Goal: Task Accomplishment & Management: Use online tool/utility

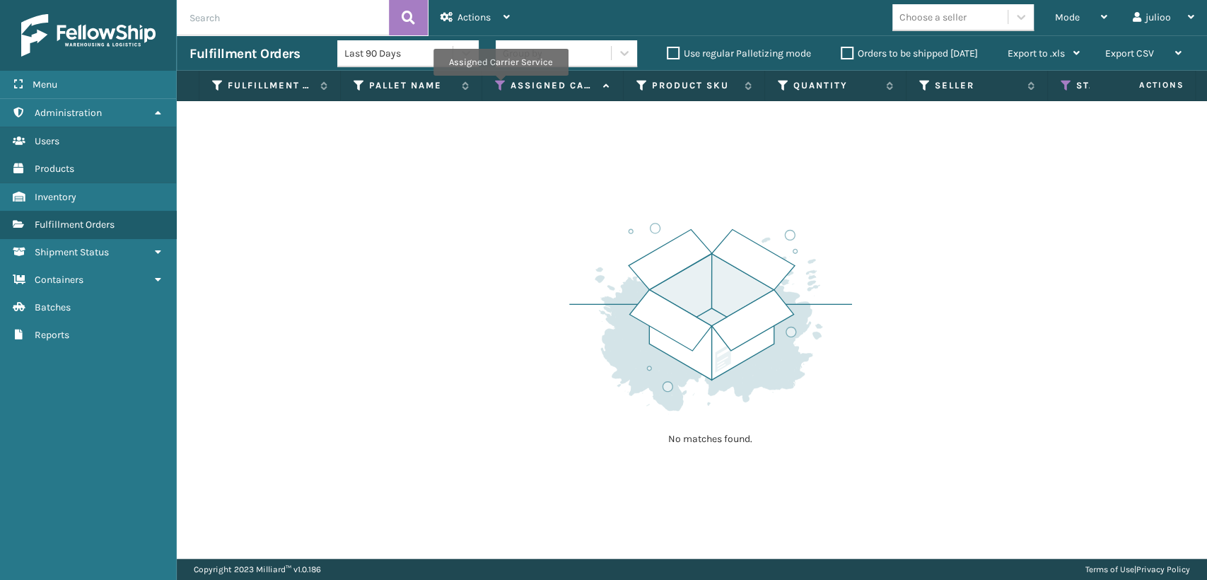
click at [499, 86] on icon at bounding box center [500, 85] width 11 height 13
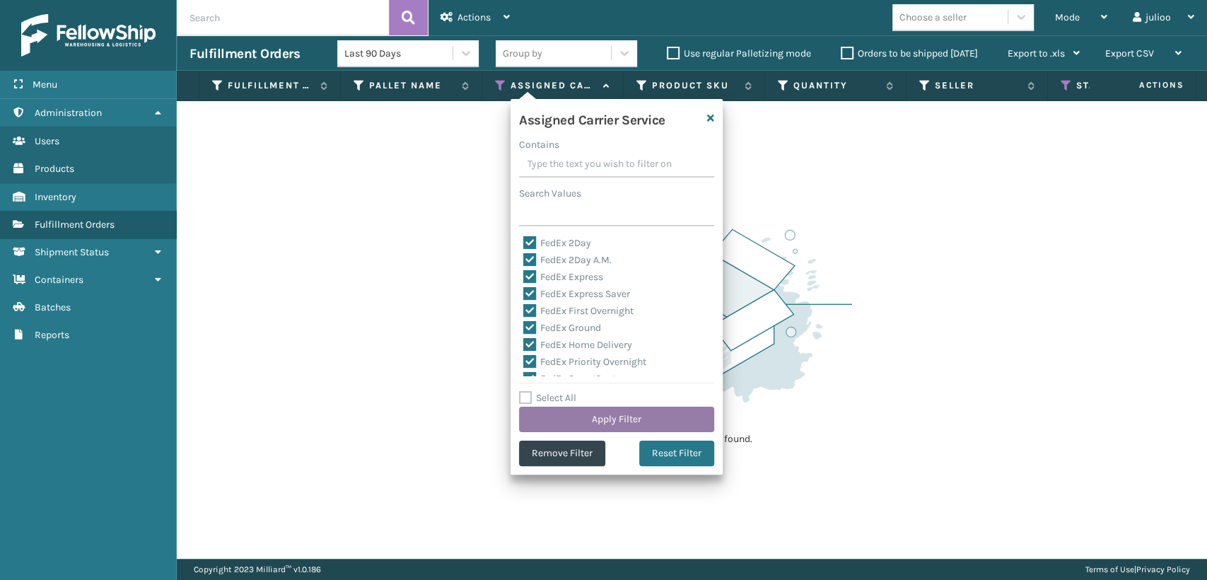
click at [601, 419] on button "Apply Filter" at bounding box center [616, 419] width 195 height 25
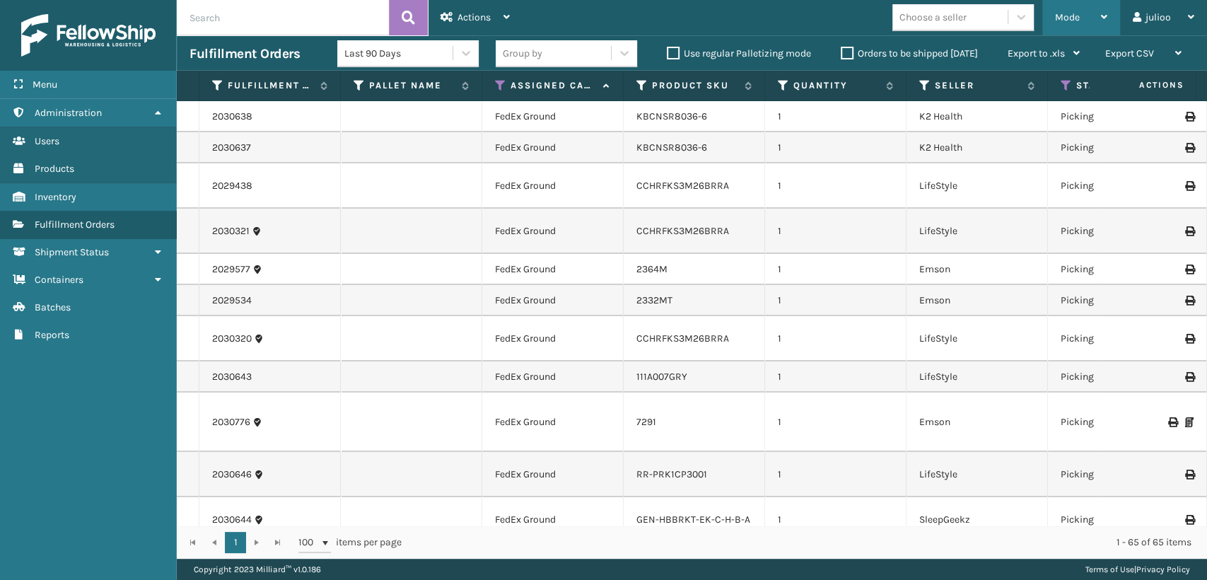
click at [1069, 14] on span "Mode" at bounding box center [1067, 17] width 25 height 12
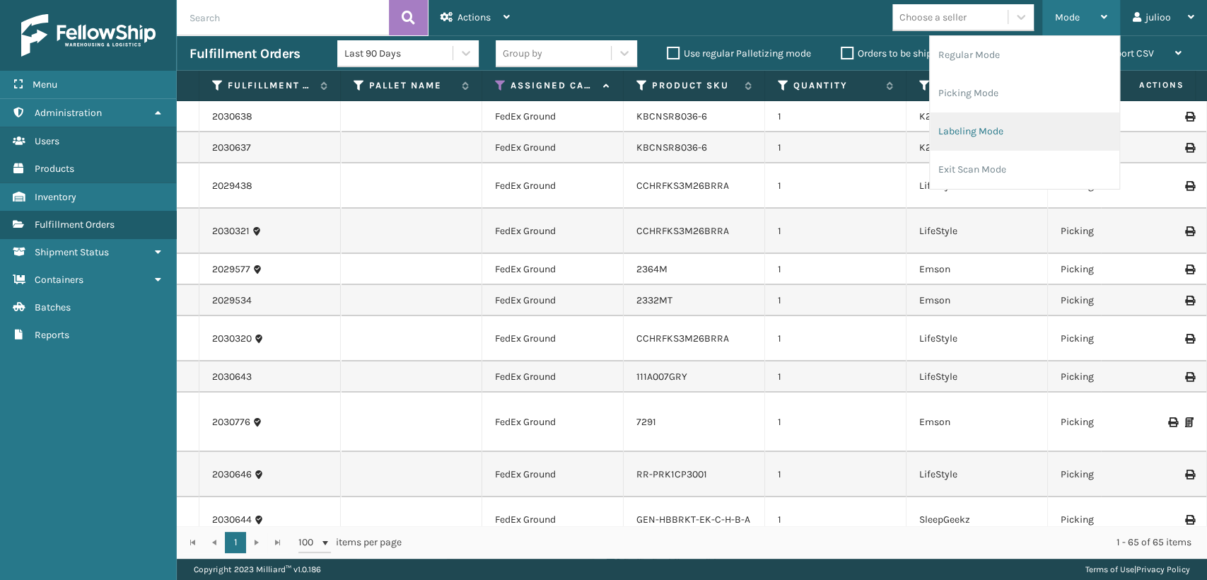
click at [949, 137] on li "Labeling Mode" at bounding box center [1025, 131] width 190 height 38
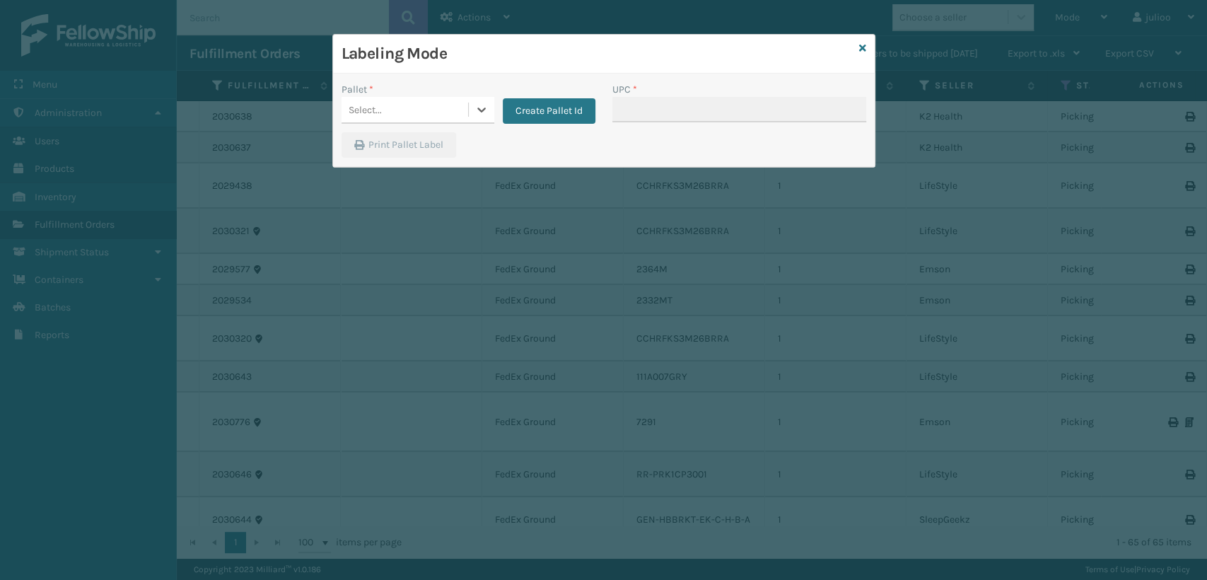
click at [436, 119] on div "Select..." at bounding box center [405, 109] width 127 height 23
click at [566, 109] on button "Create Pallet Id" at bounding box center [549, 110] width 93 height 25
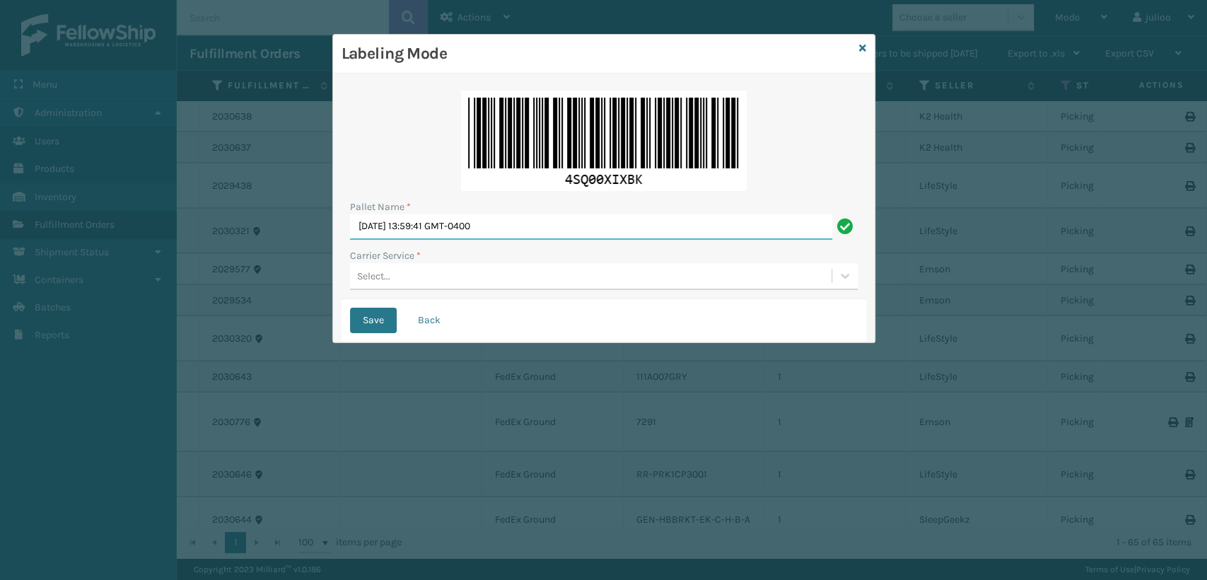
drag, startPoint x: 569, startPoint y: 226, endPoint x: 242, endPoint y: 238, distance: 326.9
click at [242, 238] on div "Labeling Mode Pallet Name * [DATE] 13:59:41 GMT-0400 Carrier Service * Select..…" at bounding box center [603, 290] width 1207 height 580
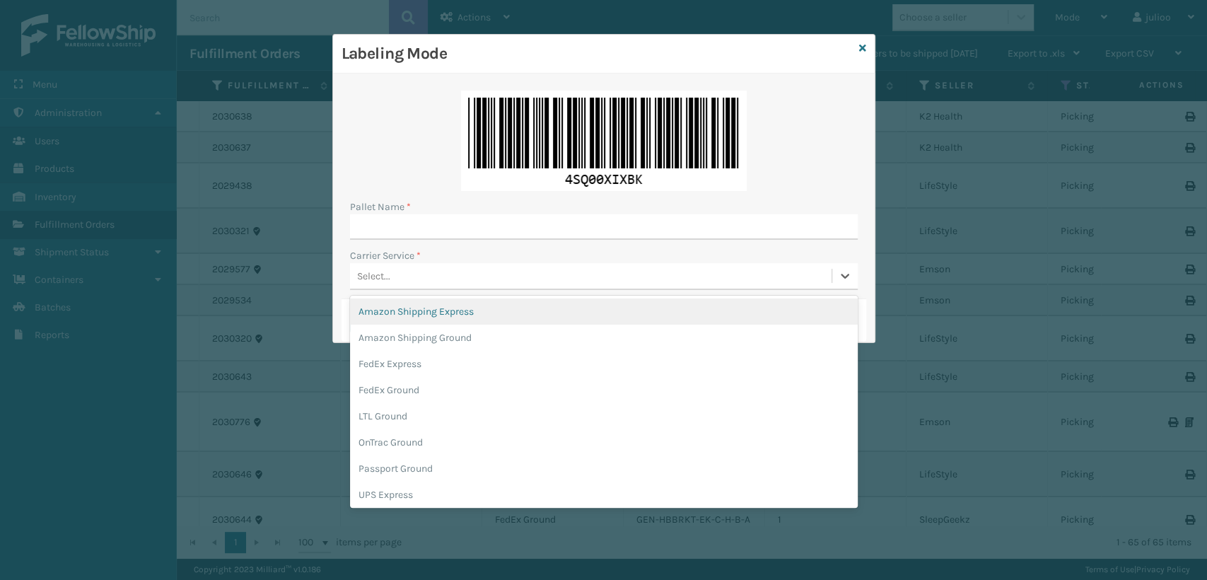
click at [377, 264] on div "Select..." at bounding box center [591, 275] width 482 height 23
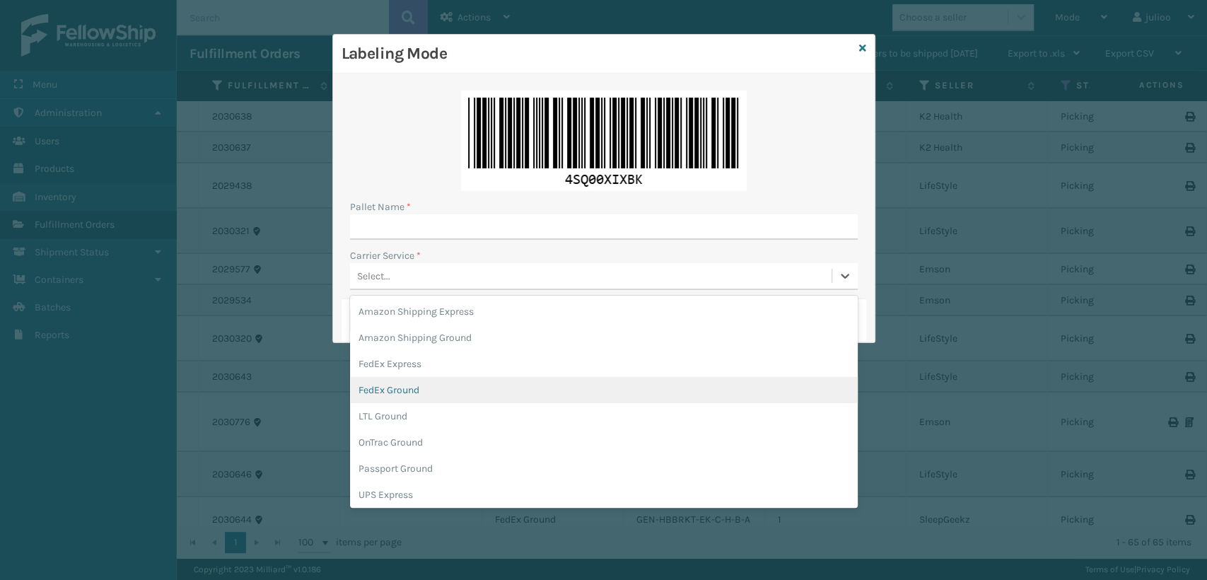
click at [387, 392] on div "FedEx Ground" at bounding box center [604, 390] width 508 height 26
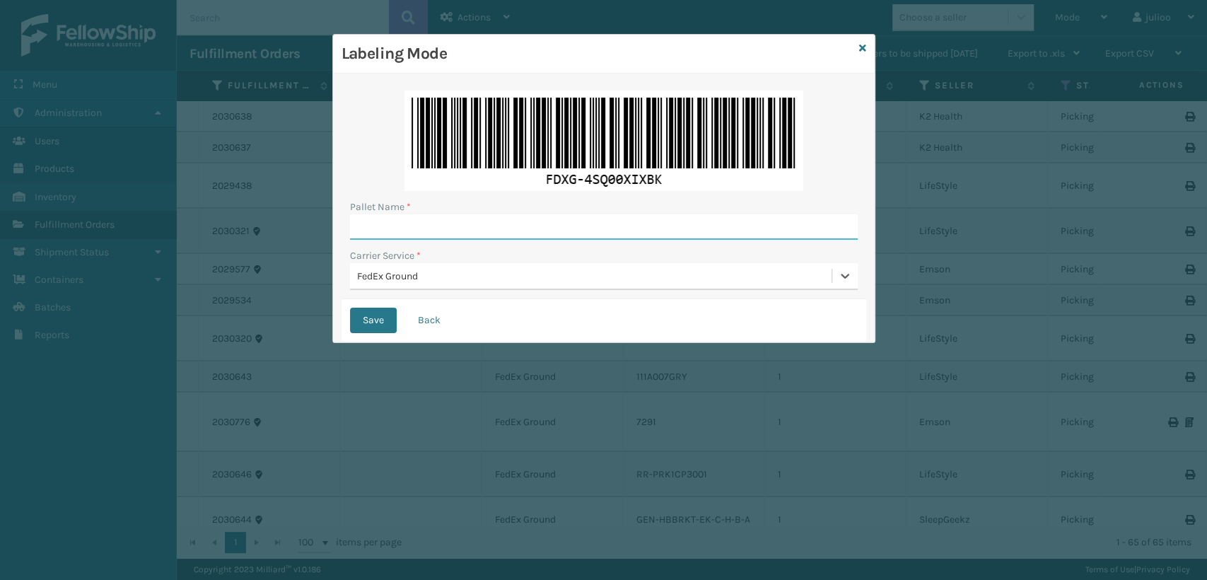
click at [405, 231] on input "Pallet Name *" at bounding box center [604, 226] width 508 height 25
type input "T565405"
click at [350, 308] on button "Save" at bounding box center [373, 320] width 47 height 25
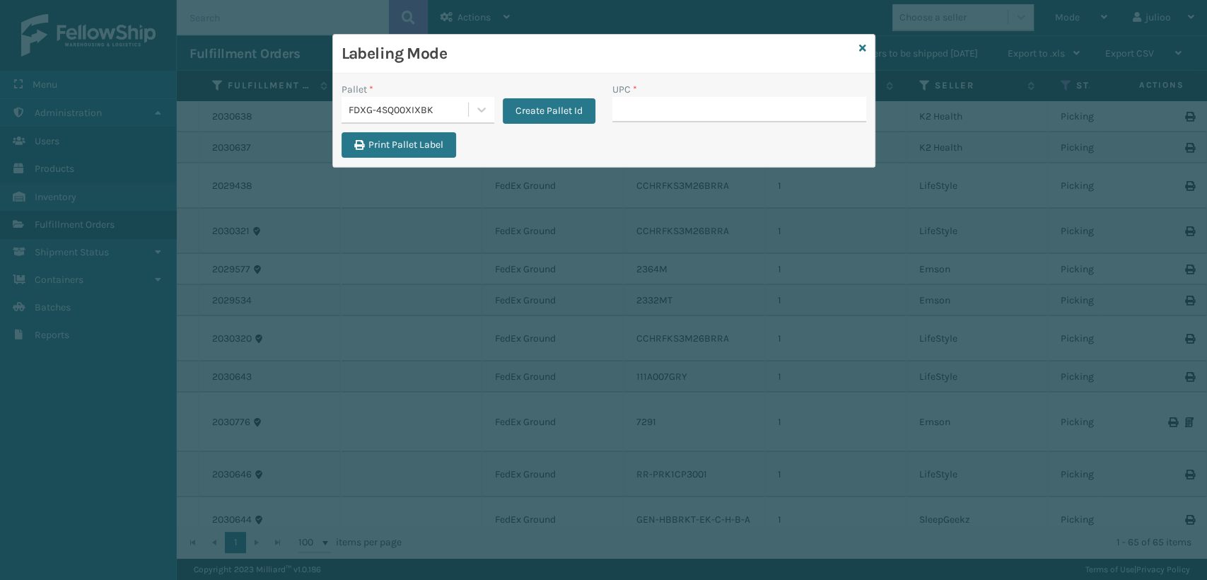
click at [651, 108] on input "UPC *" at bounding box center [739, 109] width 254 height 25
click at [862, 45] on icon at bounding box center [862, 48] width 7 height 10
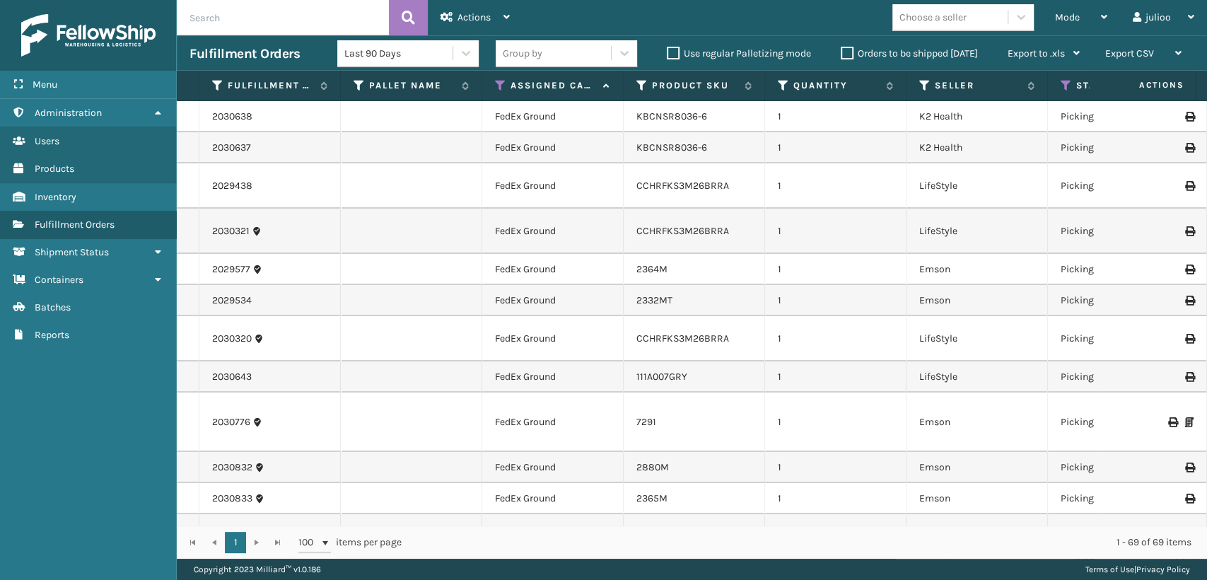
click at [334, 18] on input "text" at bounding box center [283, 17] width 212 height 35
type input "8837\14215366"
click at [418, 15] on button at bounding box center [408, 17] width 39 height 35
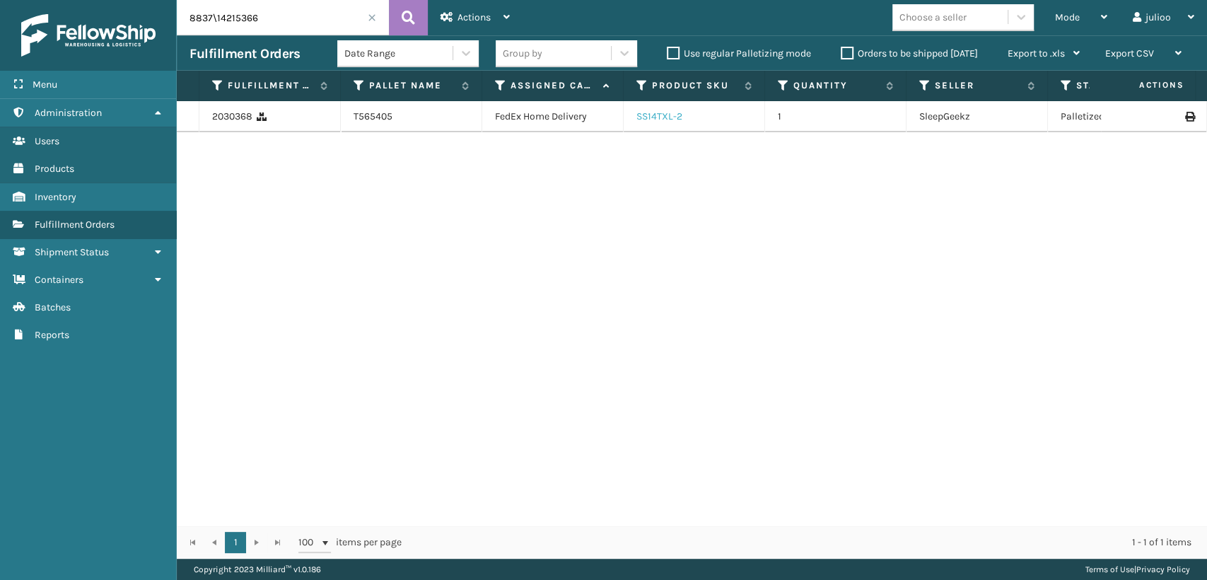
click at [660, 120] on link "SS14TXL-2" at bounding box center [659, 116] width 46 height 12
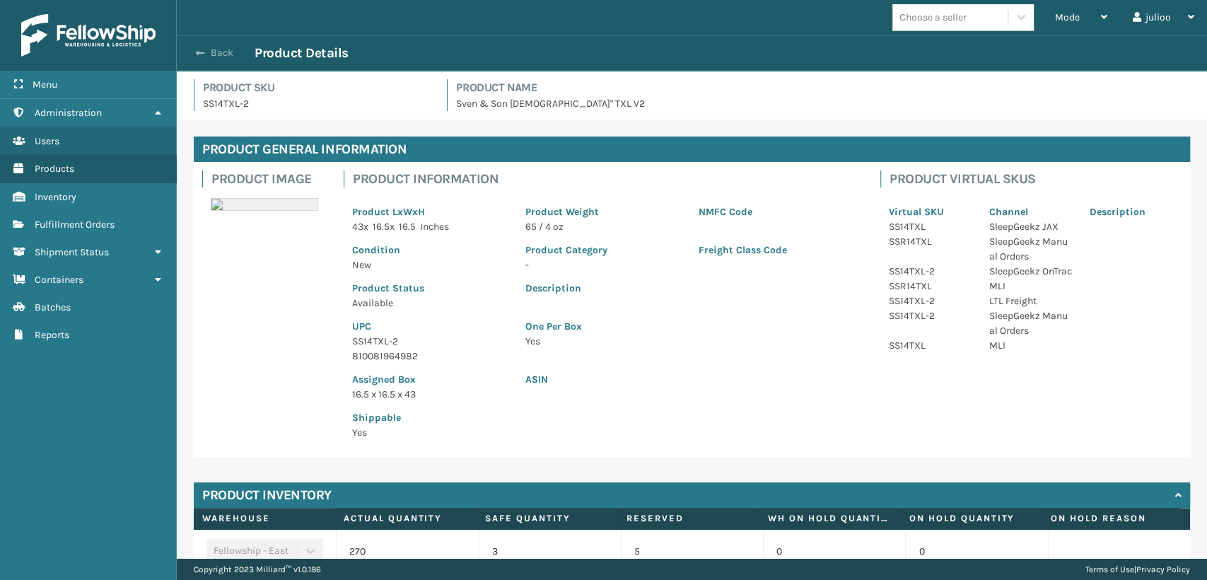
click at [204, 50] on span "button" at bounding box center [200, 53] width 8 height 10
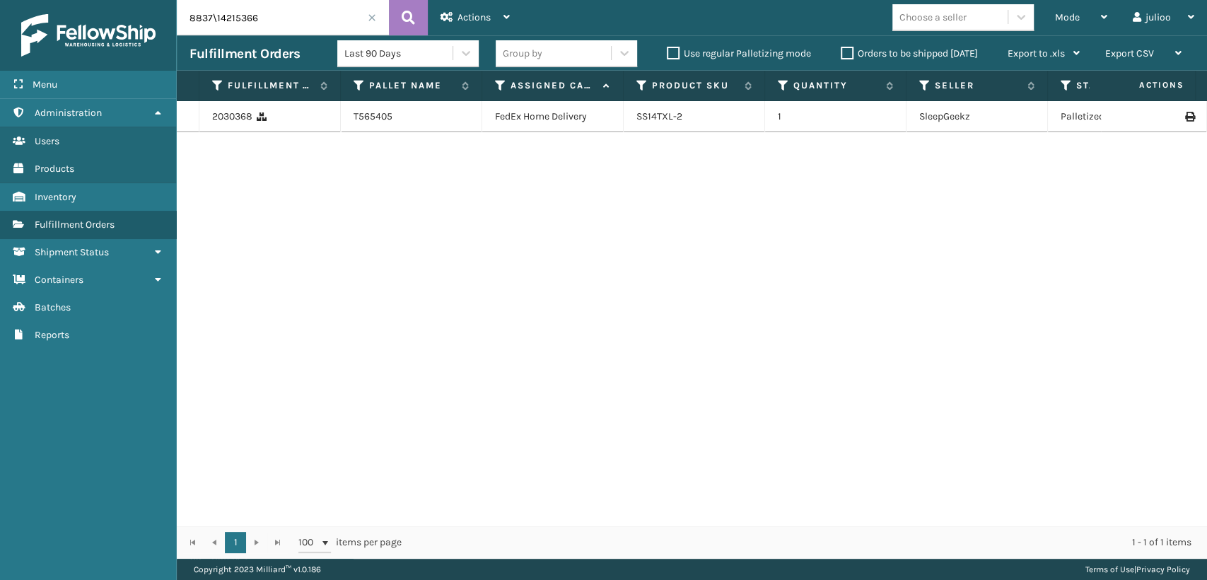
click at [1185, 119] on icon at bounding box center [1189, 117] width 8 height 10
click at [372, 20] on span at bounding box center [372, 17] width 8 height 8
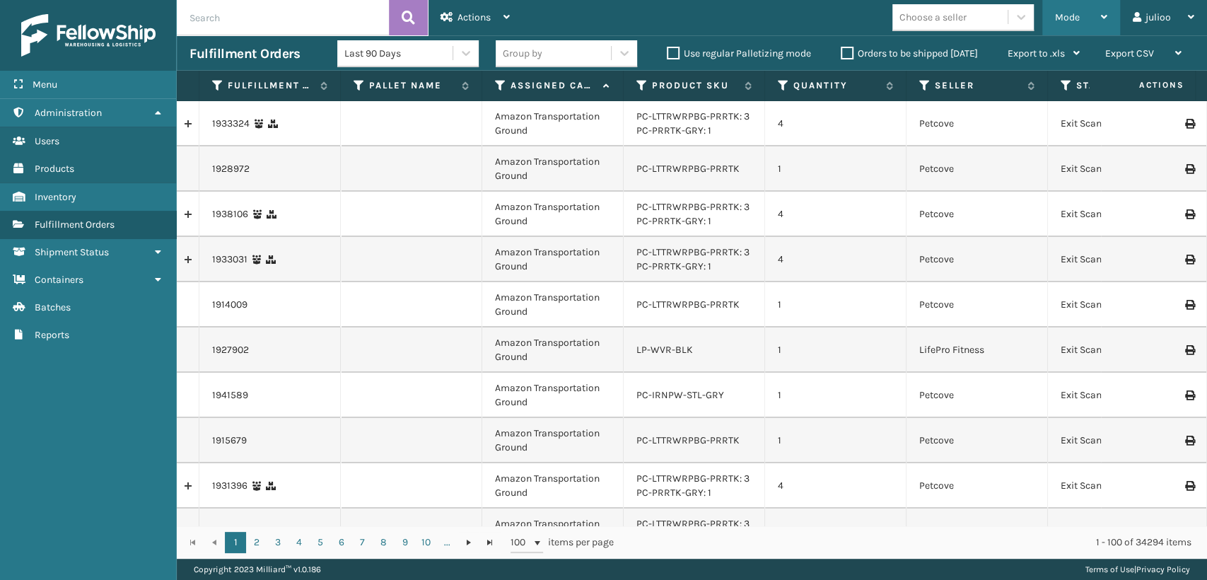
click at [1073, 17] on span "Mode" at bounding box center [1067, 17] width 25 height 12
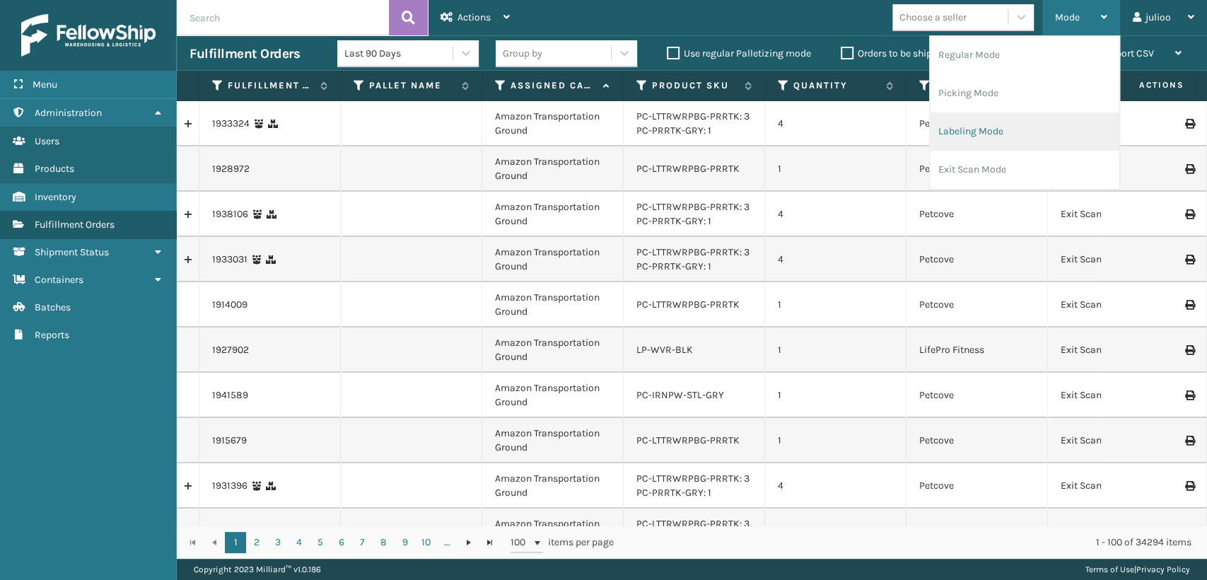
click at [996, 131] on li "Labeling Mode" at bounding box center [1025, 131] width 190 height 38
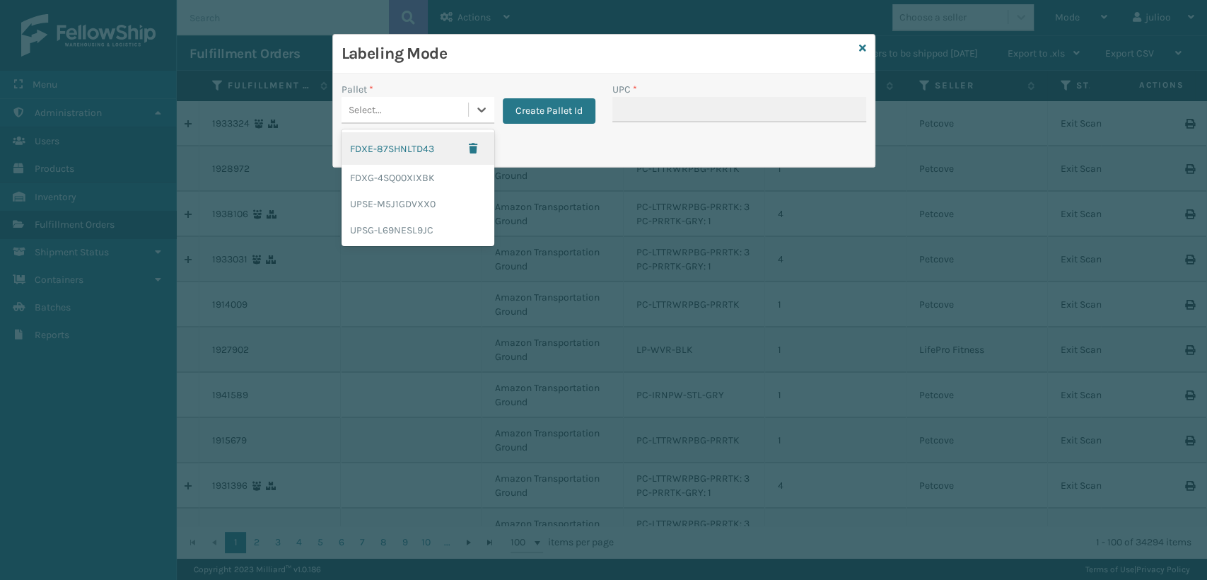
click at [376, 109] on div "Select..." at bounding box center [365, 110] width 33 height 15
click at [400, 177] on div "FDXG-4SQ00XIXBK" at bounding box center [418, 178] width 153 height 26
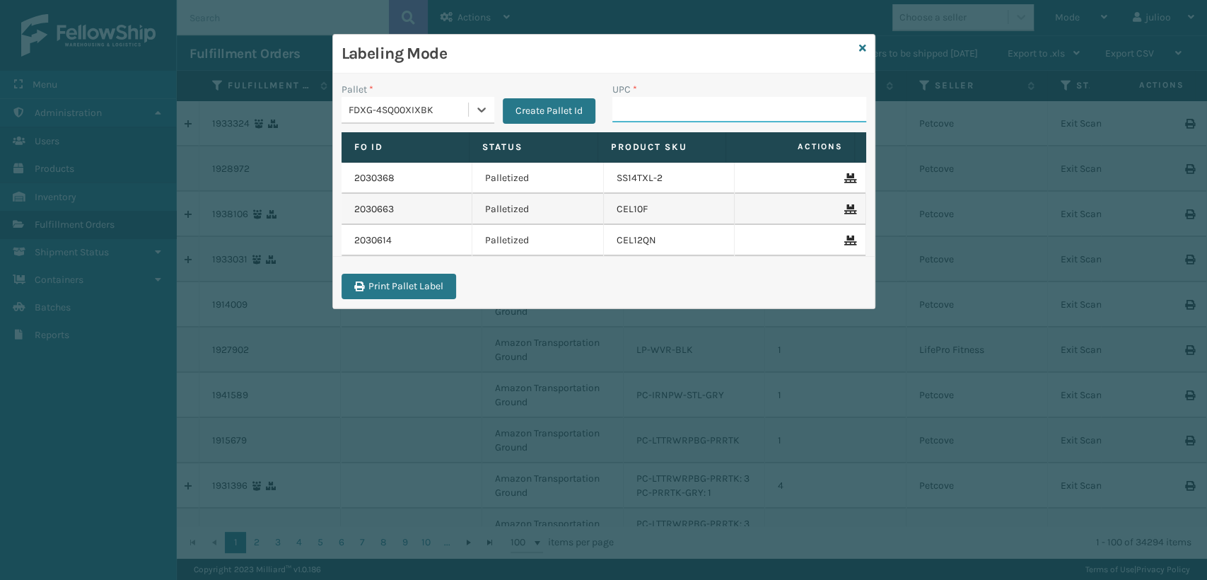
click at [656, 112] on input "UPC *" at bounding box center [739, 109] width 254 height 25
type input "810081962"
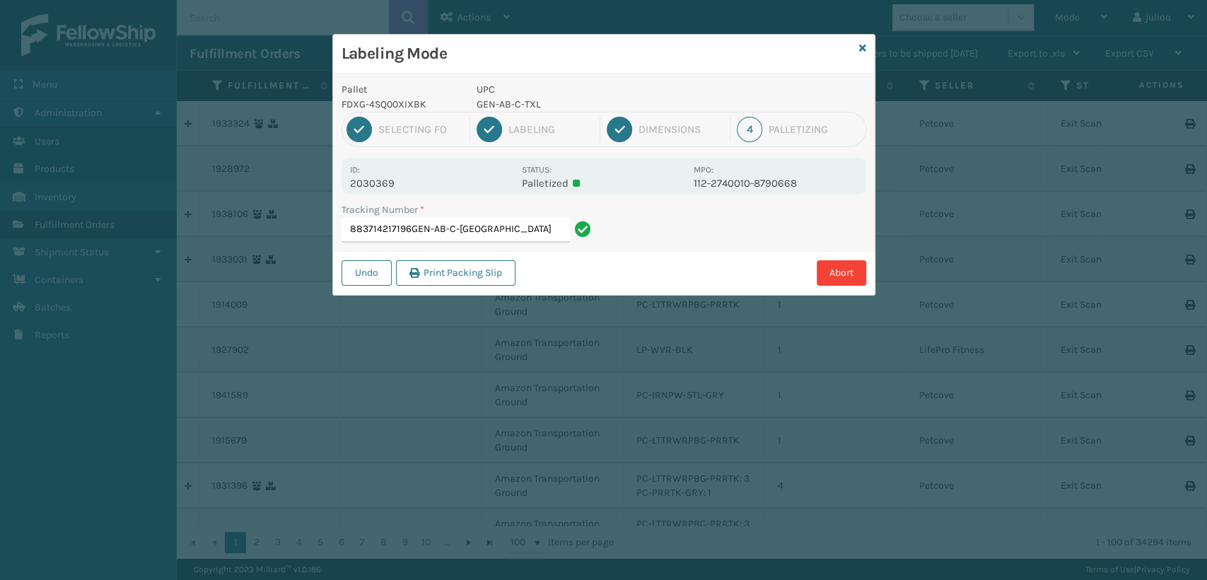
type input "883714217196GEN-AB-C-TXL"
type input "392330258310810081962605"
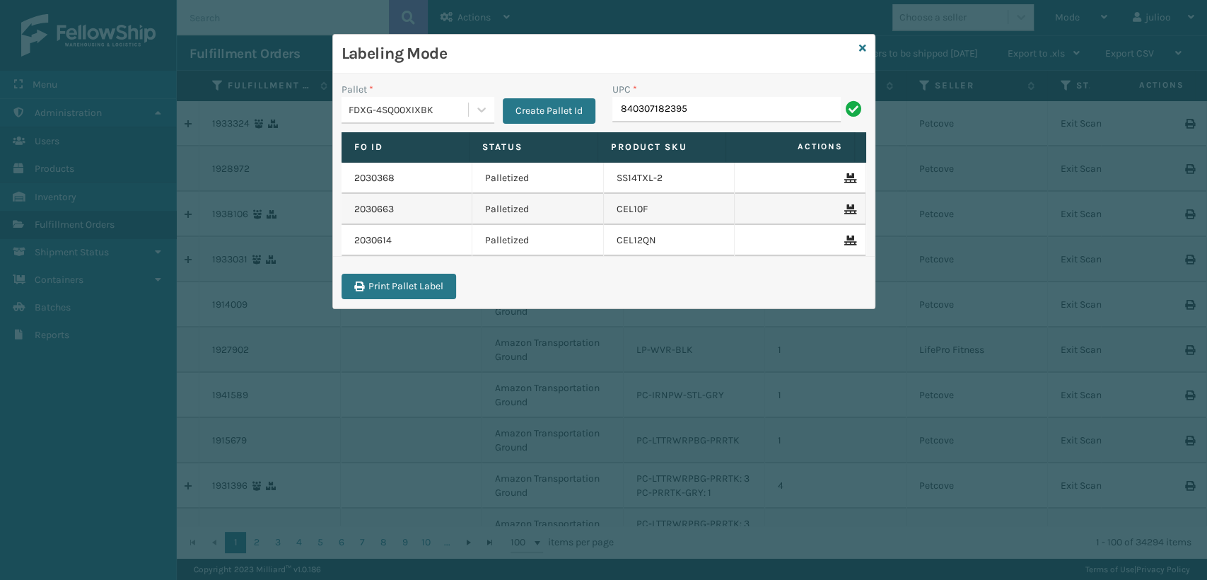
type input "840307182395"
type input "HT3102P"
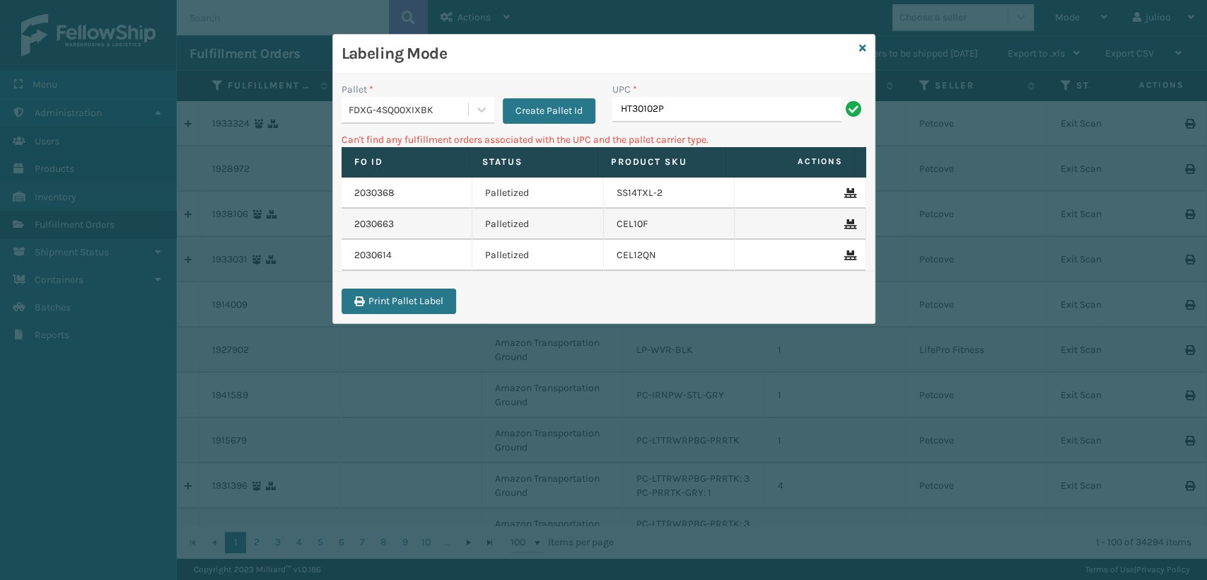
type input "HT30102P."
type input "HT30102P"
